Goal: Find contact information

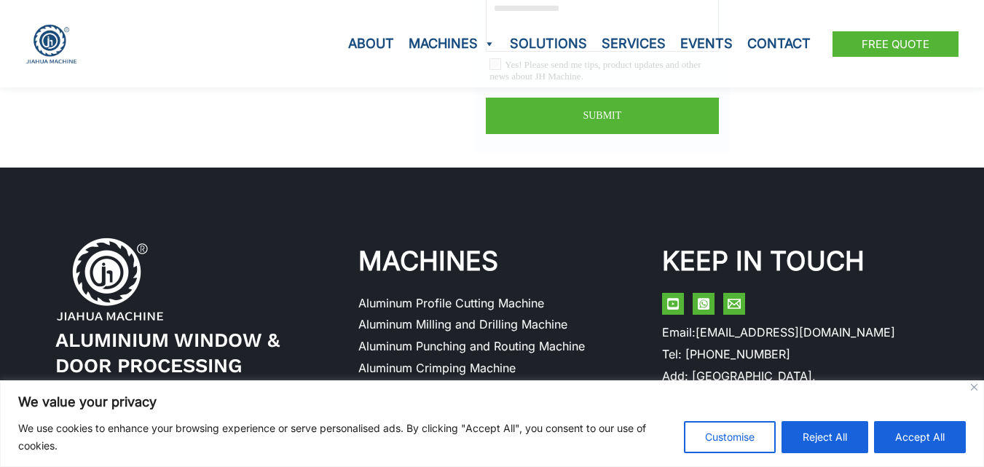
scroll to position [4000, 0]
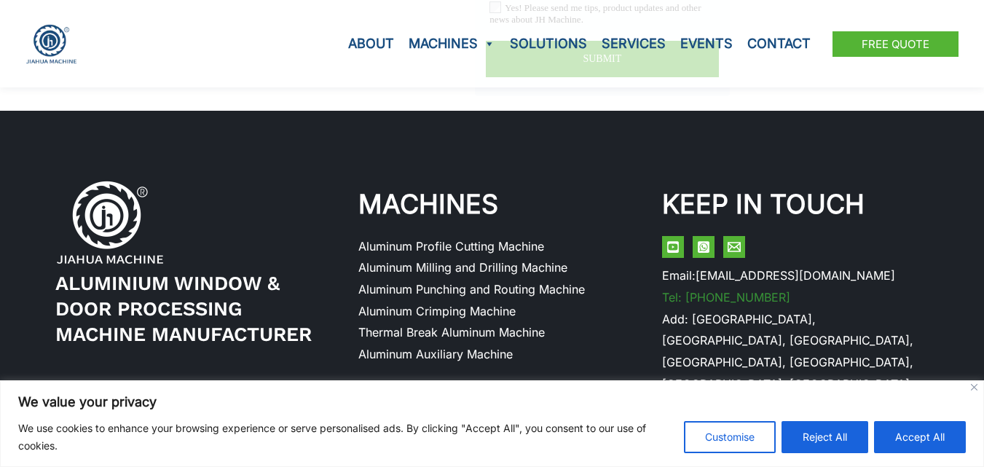
drag, startPoint x: 800, startPoint y: 270, endPoint x: 694, endPoint y: 275, distance: 106.5
click at [694, 287] on li "Tel: [PHONE_NUMBER]" at bounding box center [795, 298] width 267 height 22
copy link "86 13686565137"
drag, startPoint x: 901, startPoint y: 264, endPoint x: 886, endPoint y: 265, distance: 15.4
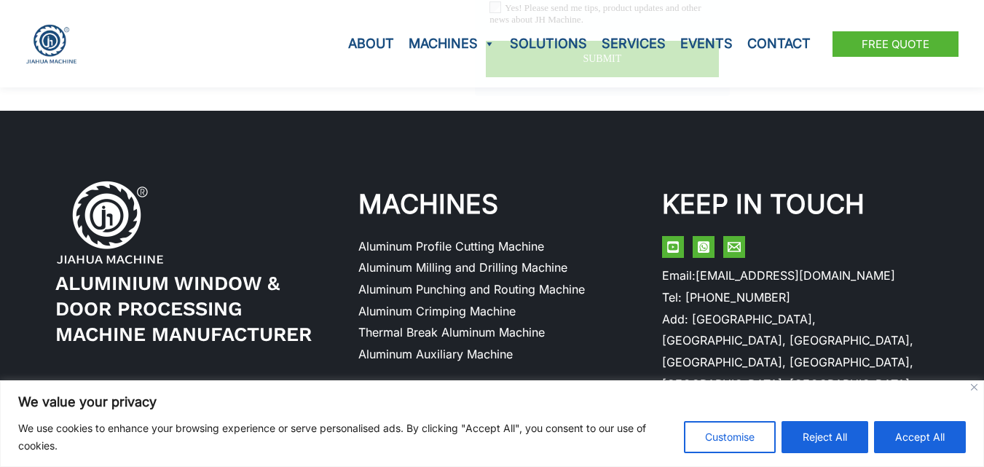
click at [901, 265] on li "Email: [EMAIL_ADDRESS][DOMAIN_NAME]" at bounding box center [795, 276] width 267 height 22
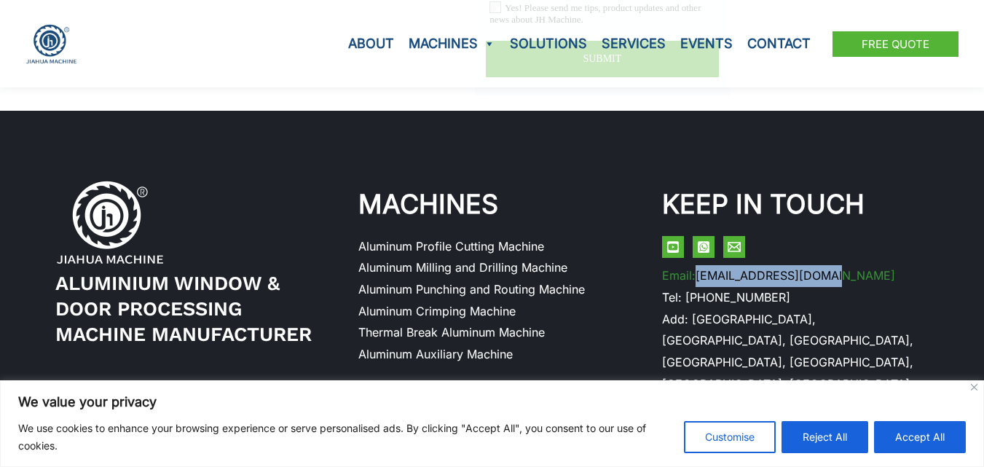
drag, startPoint x: 847, startPoint y: 258, endPoint x: 699, endPoint y: 257, distance: 147.2
click at [699, 265] on li "Email: [EMAIL_ADDRESS][DOMAIN_NAME]" at bounding box center [795, 276] width 267 height 22
copy link "[EMAIL_ADDRESS][DOMAIN_NAME]"
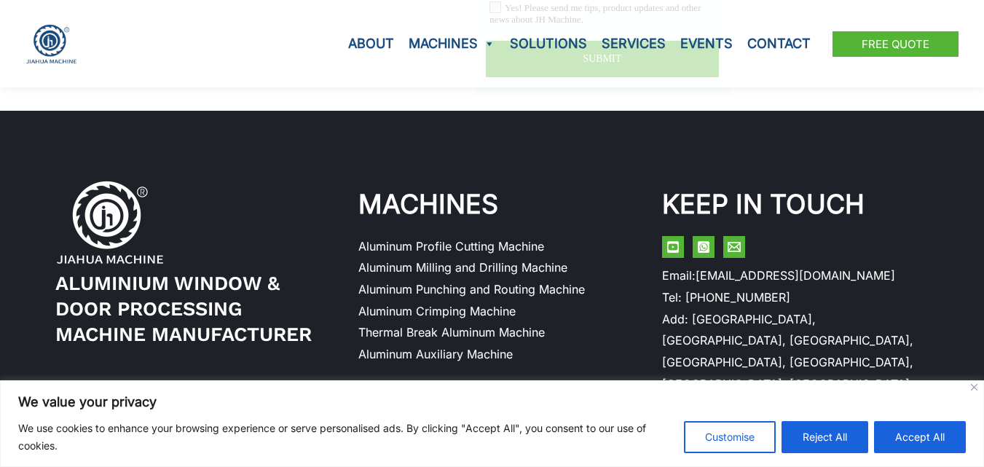
click at [923, 198] on p "KEEP IN TOUCH" at bounding box center [795, 204] width 267 height 49
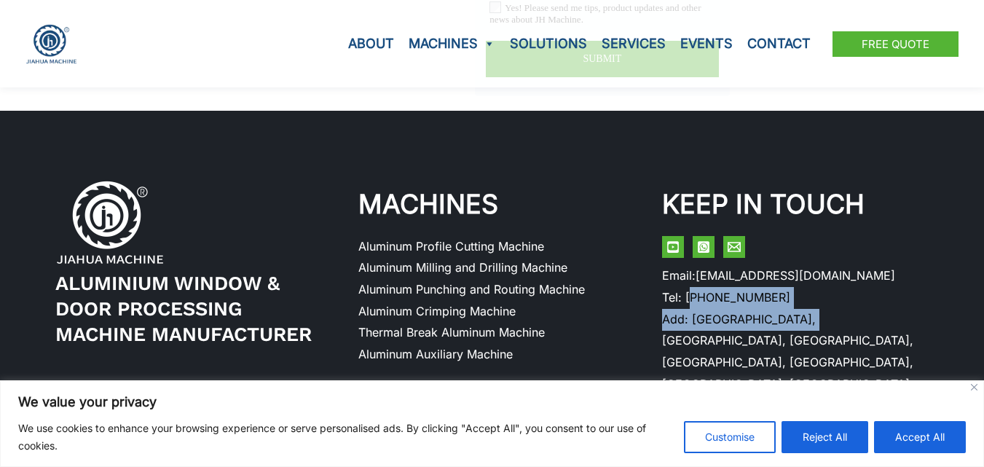
drag, startPoint x: 691, startPoint y: 286, endPoint x: 786, endPoint y: 307, distance: 97.7
click at [786, 307] on ul "Email: [EMAIL_ADDRESS][DOMAIN_NAME] Tel: [PHONE_NUMBER] Add: [GEOGRAPHIC_DATA],…" at bounding box center [795, 330] width 267 height 130
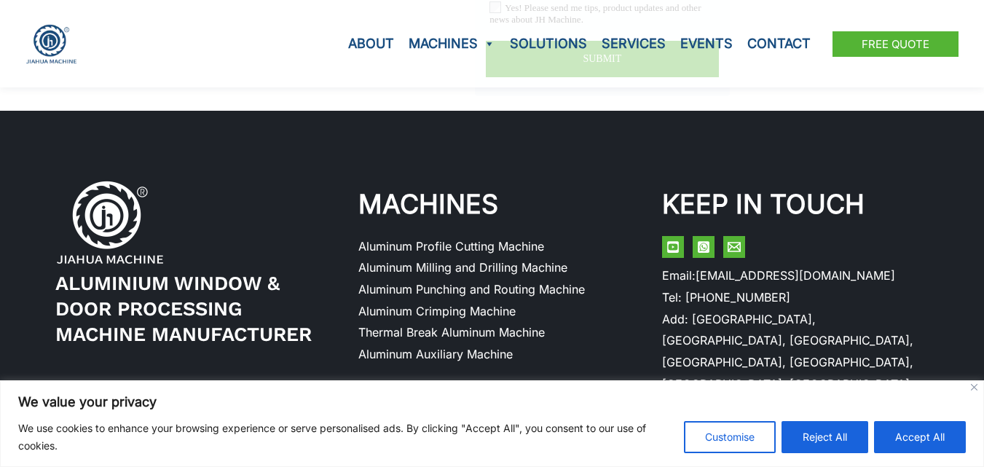
click at [894, 339] on li "Add: [GEOGRAPHIC_DATA], [GEOGRAPHIC_DATA], [GEOGRAPHIC_DATA], [GEOGRAPHIC_DATA]…" at bounding box center [795, 352] width 267 height 87
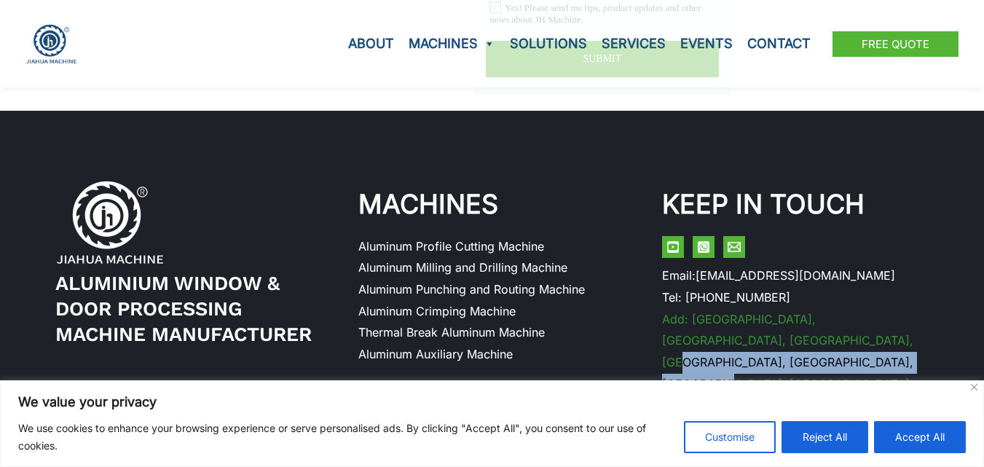
drag, startPoint x: 871, startPoint y: 333, endPoint x: 778, endPoint y: 316, distance: 94.0
click at [778, 316] on li "Add: [GEOGRAPHIC_DATA], [GEOGRAPHIC_DATA], [GEOGRAPHIC_DATA], [GEOGRAPHIC_DATA]…" at bounding box center [795, 352] width 267 height 87
click at [878, 343] on li "Add: [GEOGRAPHIC_DATA], [GEOGRAPHIC_DATA], [GEOGRAPHIC_DATA], [GEOGRAPHIC_DATA]…" at bounding box center [795, 352] width 267 height 87
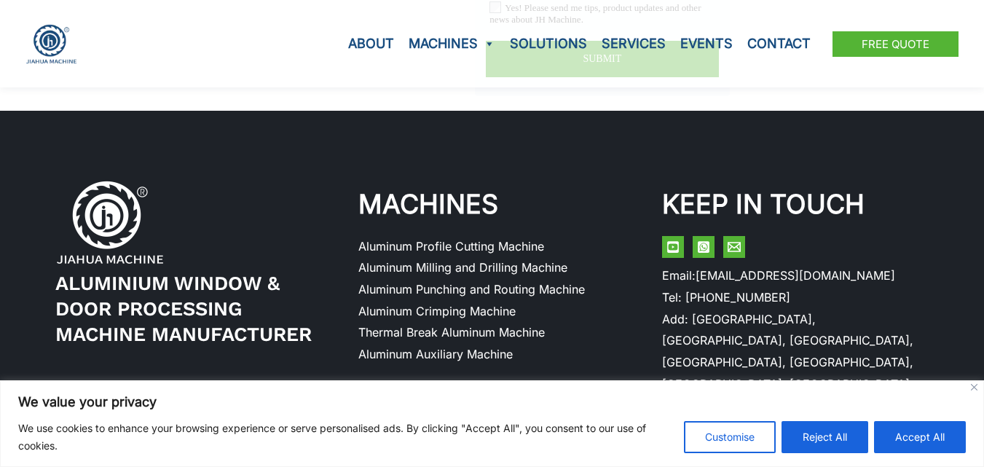
click at [574, 361] on div "Aluminium Window & Door Processing Machine Manufacturer MACHINES Aluminum Profi…" at bounding box center [492, 282] width 984 height 343
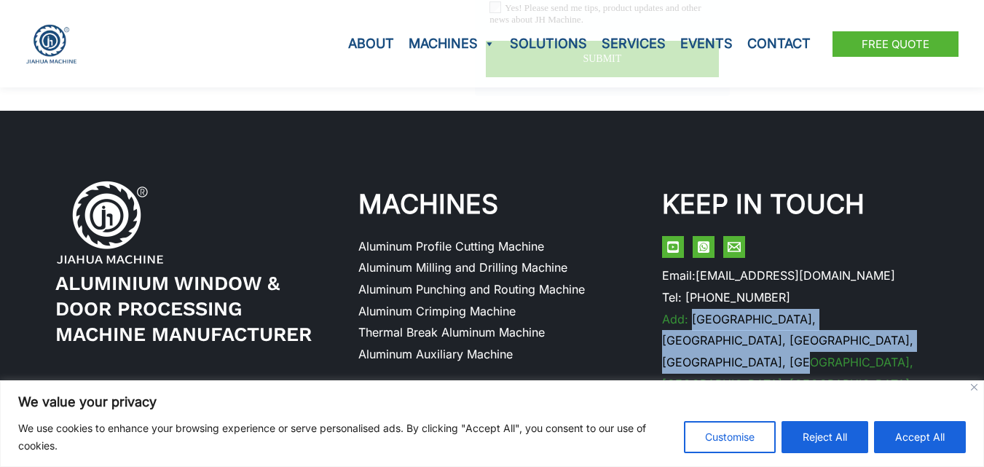
drag, startPoint x: 901, startPoint y: 316, endPoint x: 690, endPoint y: 299, distance: 211.9
click at [690, 309] on li "Add: [GEOGRAPHIC_DATA], [GEOGRAPHIC_DATA], [GEOGRAPHIC_DATA], [GEOGRAPHIC_DATA]…" at bounding box center [795, 352] width 267 height 87
copy link "[GEOGRAPHIC_DATA], [GEOGRAPHIC_DATA], [GEOGRAPHIC_DATA], [GEOGRAPHIC_DATA], [GE…"
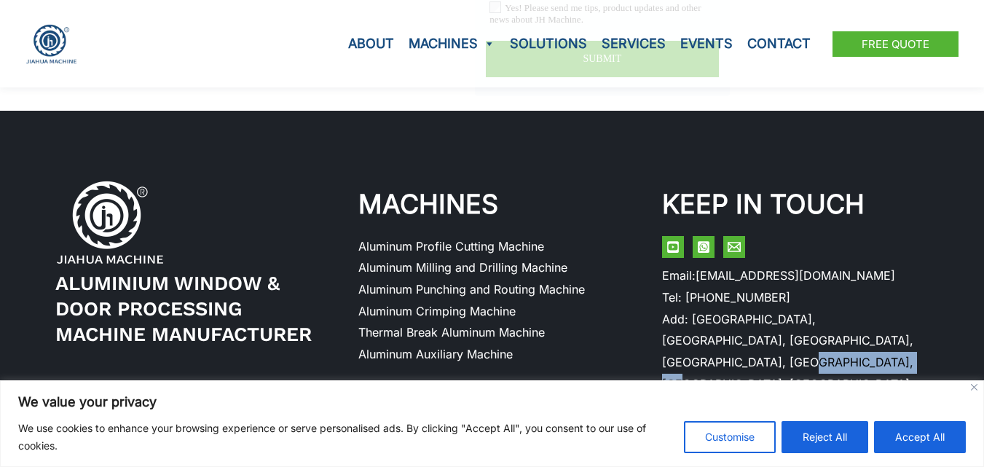
drag, startPoint x: 653, startPoint y: 346, endPoint x: 777, endPoint y: 349, distance: 123.9
click at [777, 349] on div "Aluminium Window & Door Processing Machine Manufacturer MACHINES Aluminum Profi…" at bounding box center [492, 288] width 925 height 216
copy link "[GEOGRAPHIC_DATA]"
